Goal: Task Accomplishment & Management: Use online tool/utility

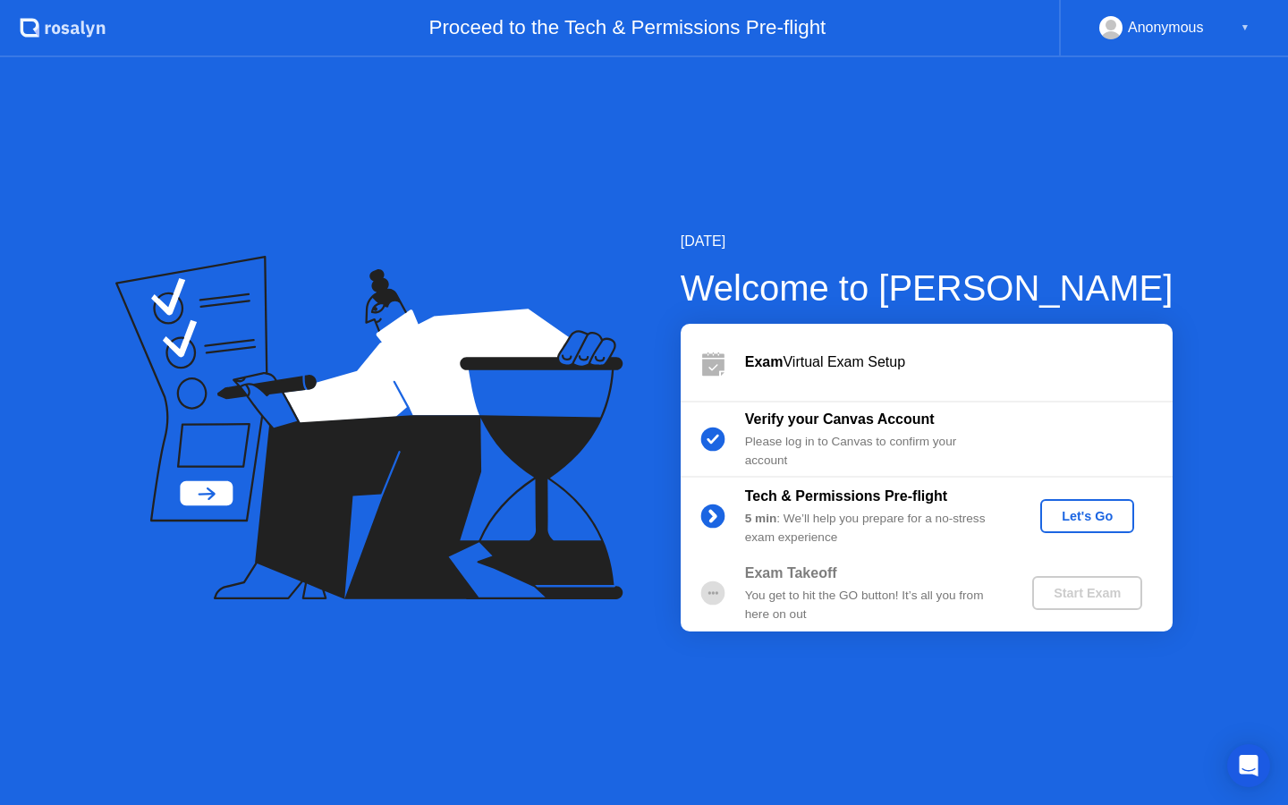
click at [1090, 514] on div "Let's Go" at bounding box center [1088, 516] width 80 height 14
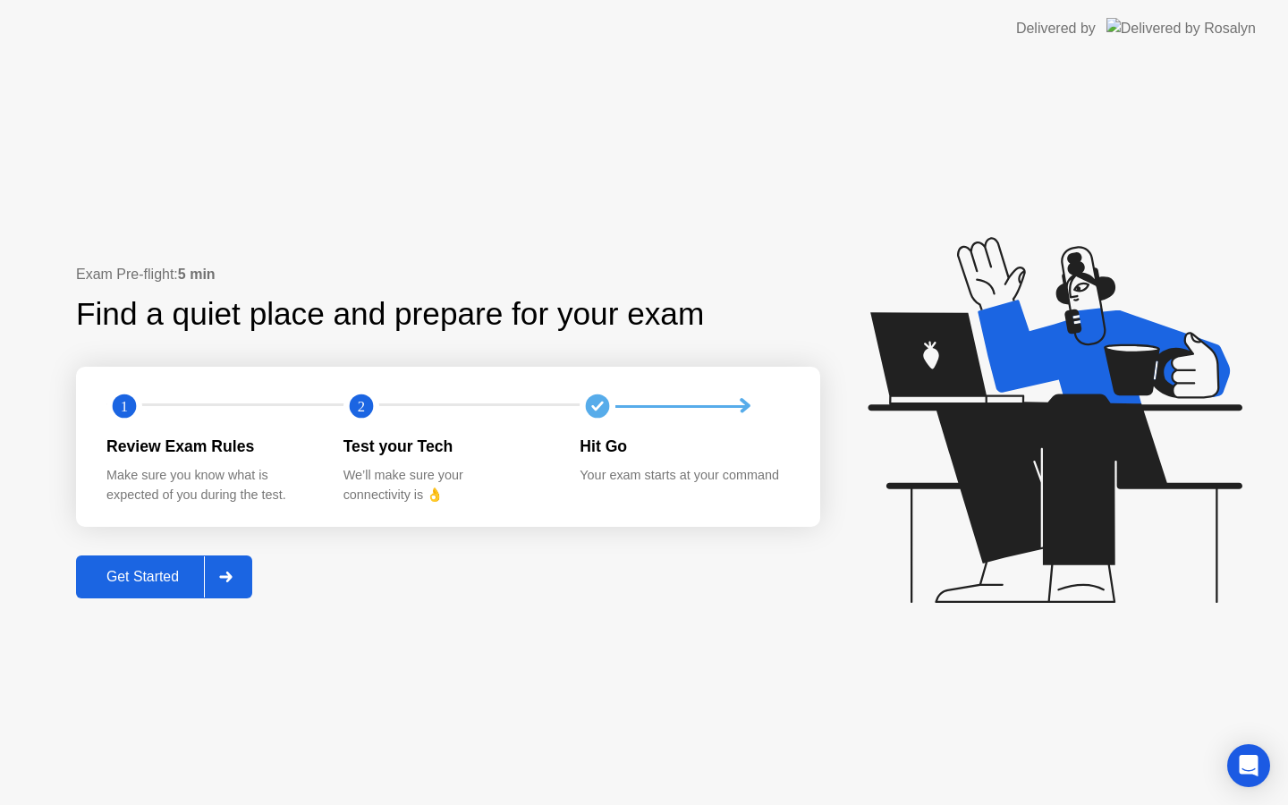
click at [240, 576] on div at bounding box center [225, 577] width 43 height 41
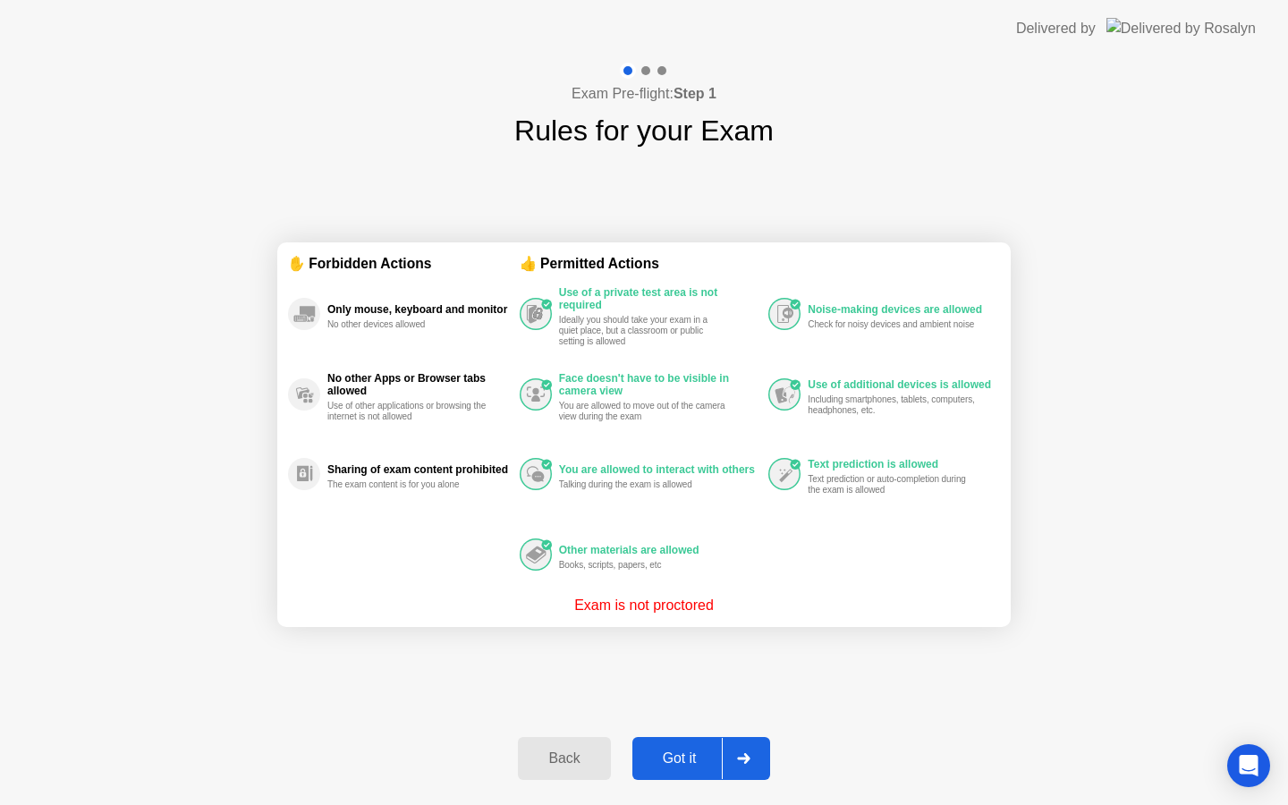
click at [744, 759] on icon at bounding box center [743, 758] width 13 height 11
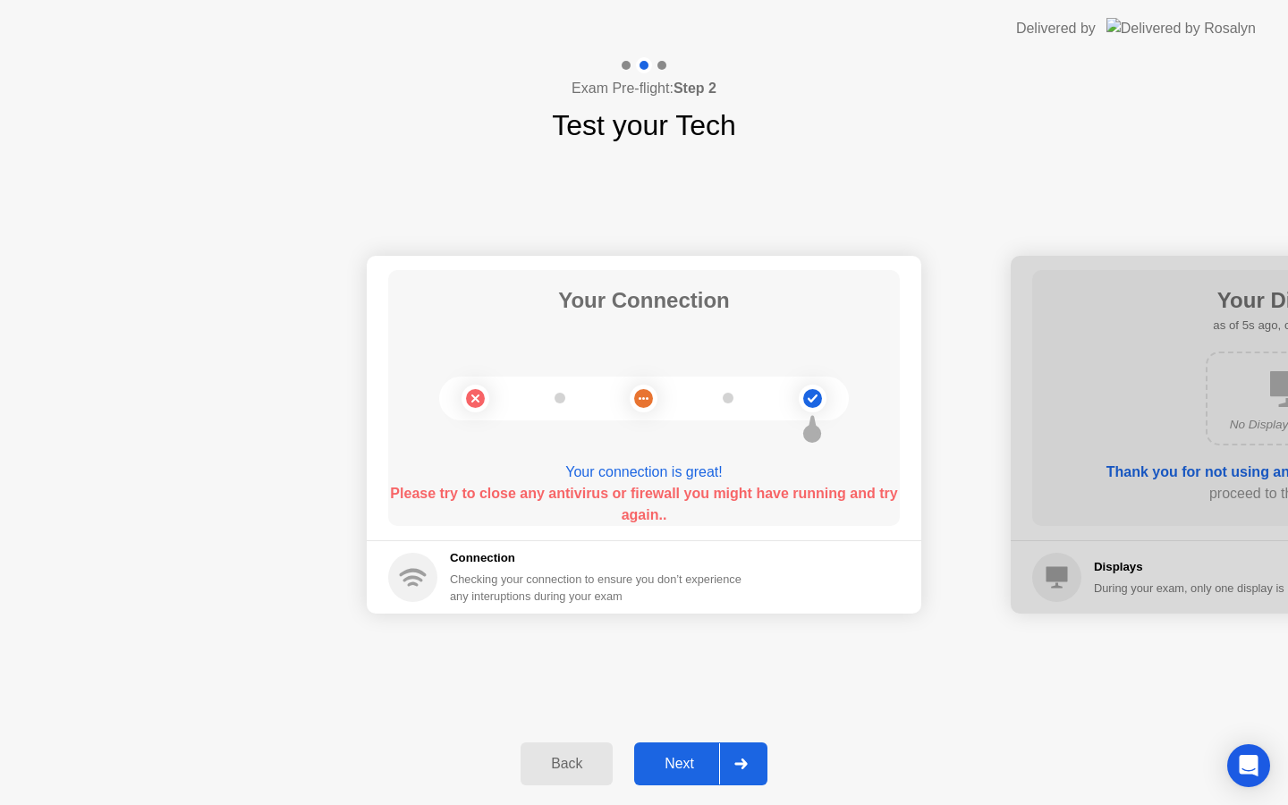
click at [725, 767] on div at bounding box center [740, 764] width 43 height 41
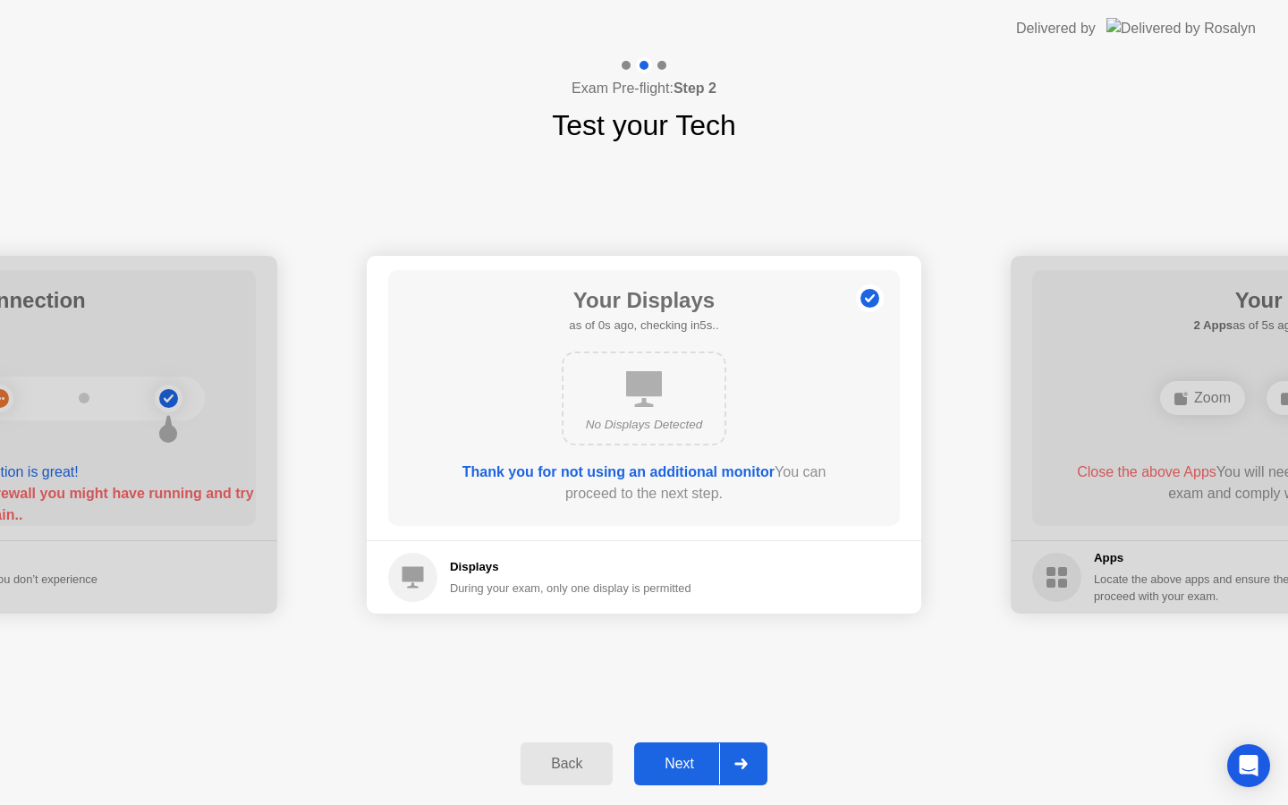
click at [740, 761] on icon at bounding box center [741, 764] width 13 height 11
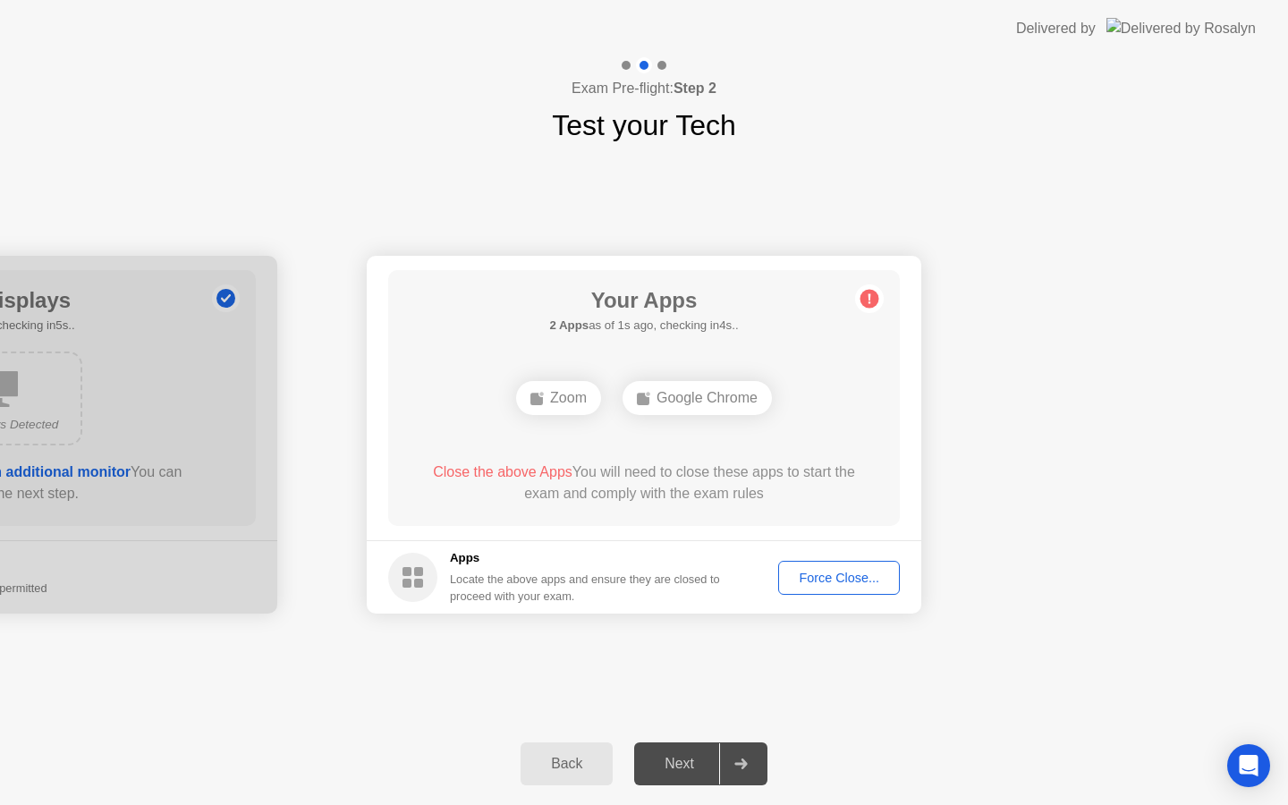
click at [740, 761] on icon at bounding box center [741, 764] width 13 height 11
click at [821, 578] on div "Force Close..." at bounding box center [839, 578] width 109 height 14
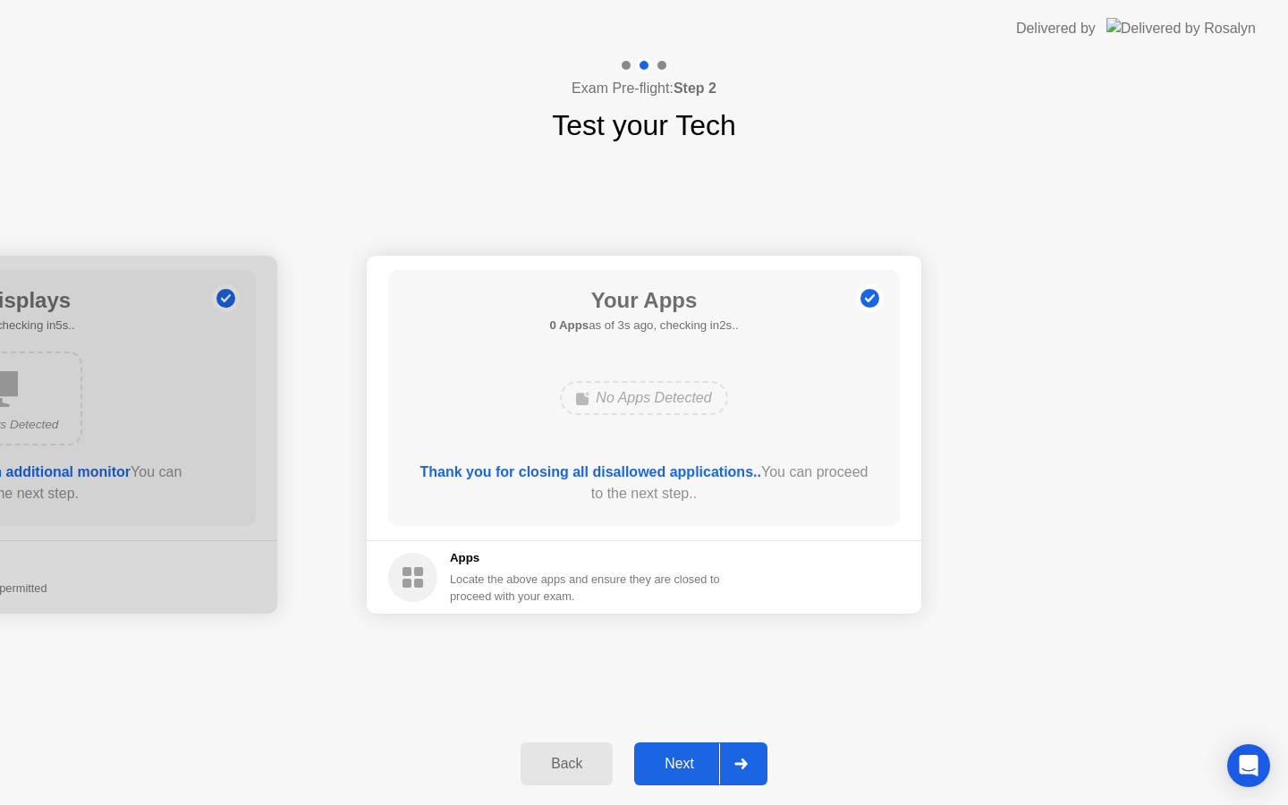
click at [693, 756] on div "Next" at bounding box center [680, 764] width 80 height 16
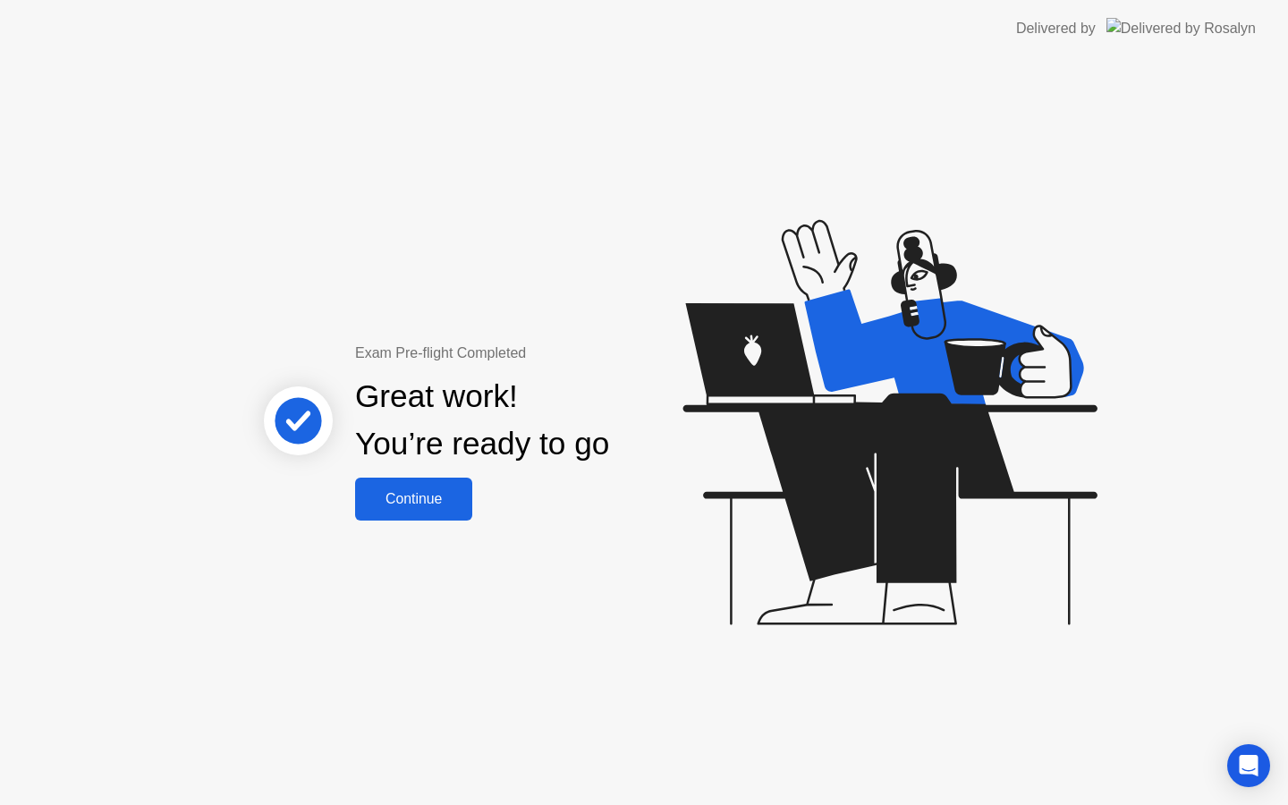
click at [404, 492] on div "Continue" at bounding box center [414, 499] width 106 height 16
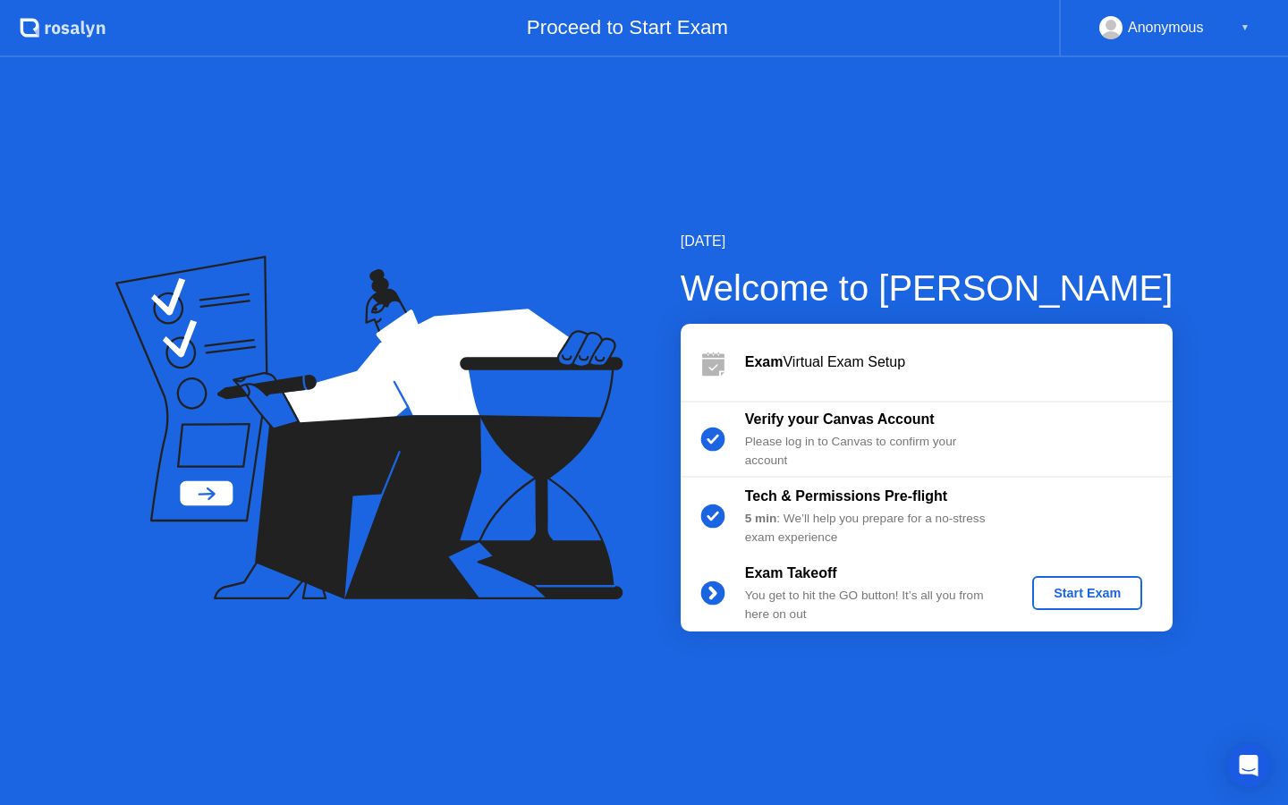
click at [1088, 599] on div "Start Exam" at bounding box center [1088, 593] width 96 height 14
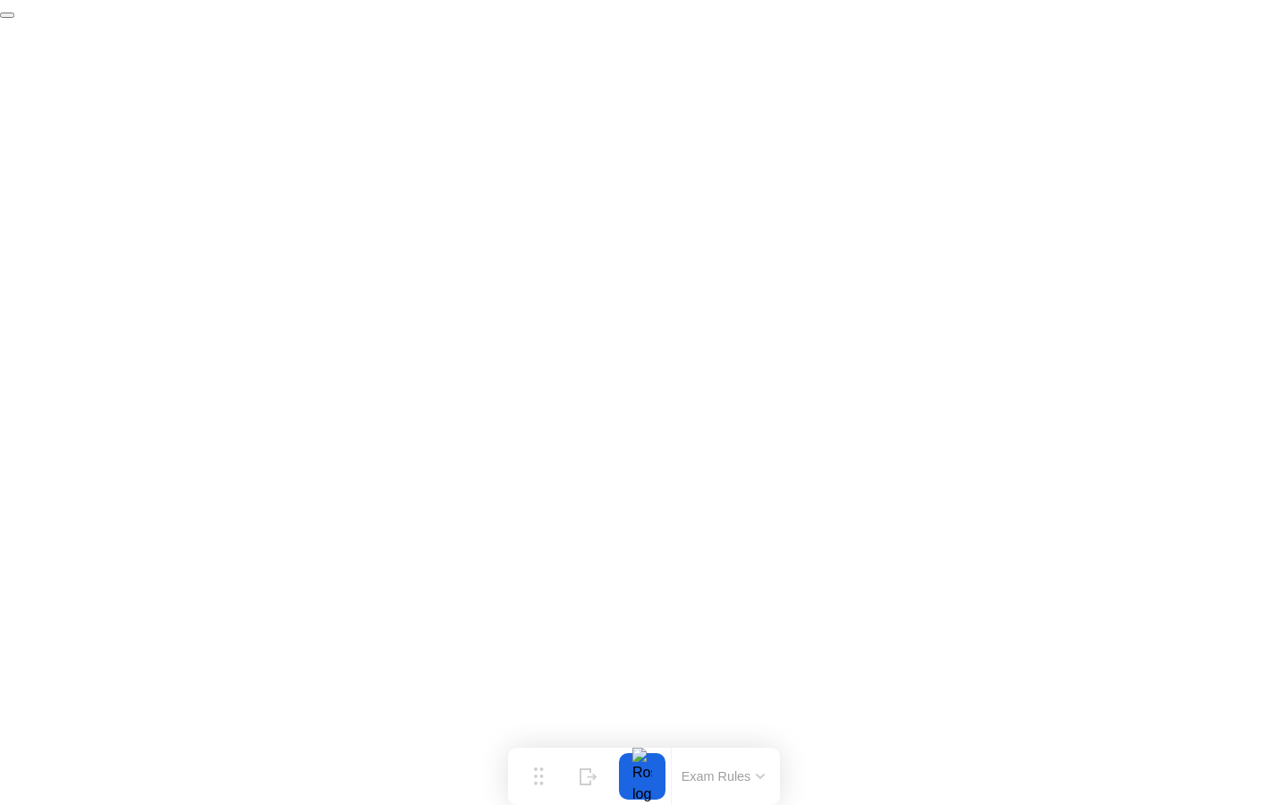
click div "End Proctoring Session"
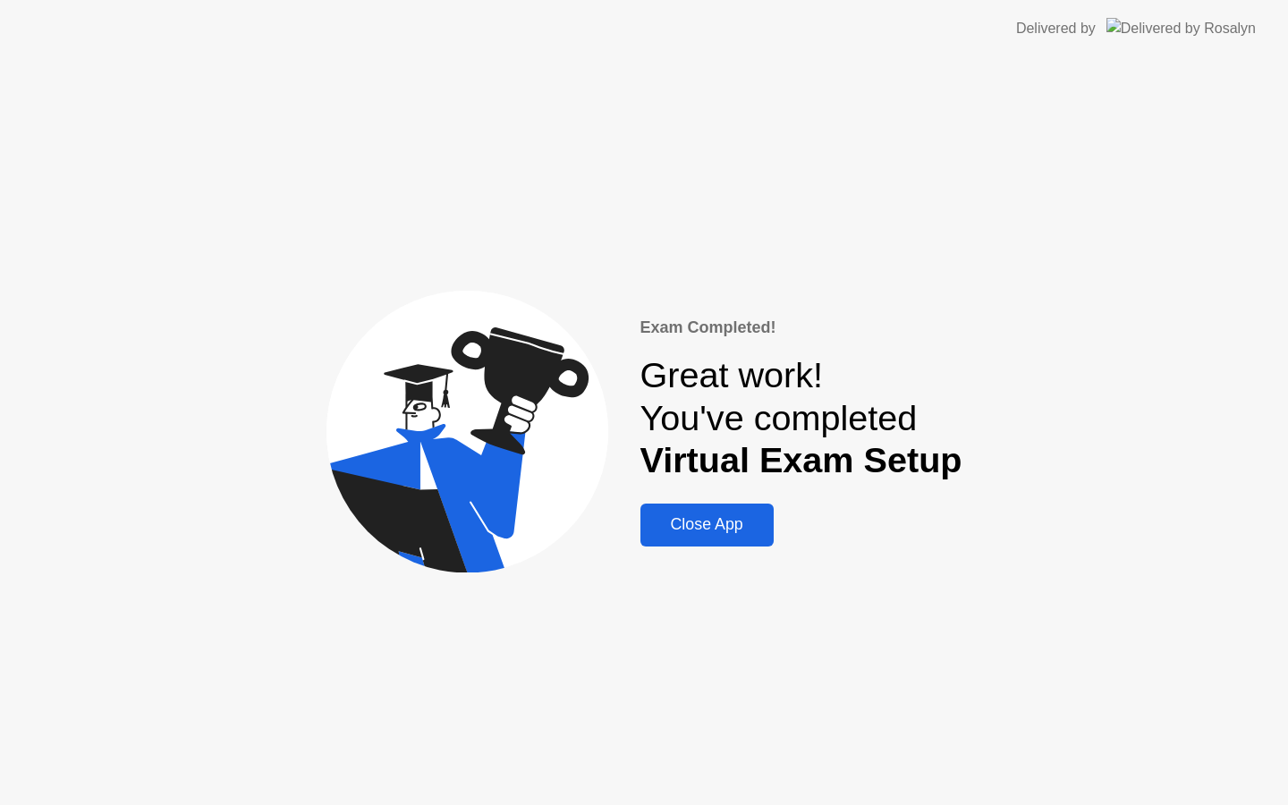
click at [740, 527] on div "Close App" at bounding box center [707, 524] width 123 height 19
